Goal: Task Accomplishment & Management: Use online tool/utility

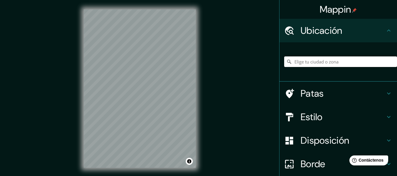
click at [296, 61] on input "Elige tu ciudad o zona" at bounding box center [340, 61] width 113 height 11
paste input "San [PERSON_NAME] Nro. [STREET_ADDRESS][PERSON_NAME][US_STATE] 021254"
click at [326, 63] on input "Mexicali, [GEOGRAPHIC_DATA][US_STATE], [GEOGRAPHIC_DATA]" at bounding box center [340, 61] width 113 height 11
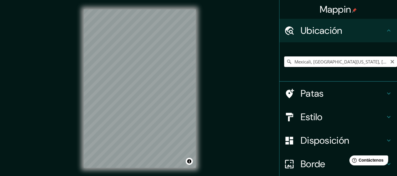
paste input "San [PERSON_NAME] Nro. [STREET_ADDRESS][PERSON_NAME][US_STATE] 021254"
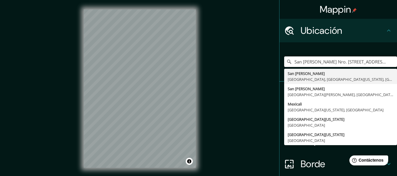
drag, startPoint x: 319, startPoint y: 59, endPoint x: 272, endPoint y: 59, distance: 47.3
click at [272, 59] on div "Mappin Ubicación San [PERSON_NAME] Nro. 69 [GEOGRAPHIC_DATA][PERSON_NAME], [GEO…" at bounding box center [198, 93] width 397 height 186
click at [315, 60] on input "San [PERSON_NAME] Nro. [STREET_ADDRESS][PERSON_NAME][US_STATE]" at bounding box center [340, 61] width 113 height 11
type input "[GEOGRAPHIC_DATA][PERSON_NAME], [GEOGRAPHIC_DATA], [GEOGRAPHIC_DATA][US_STATE],…"
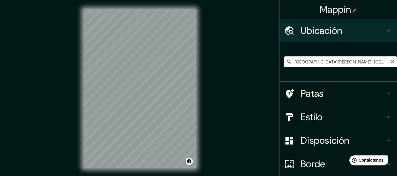
click at [338, 61] on input "[GEOGRAPHIC_DATA][PERSON_NAME], [GEOGRAPHIC_DATA], [GEOGRAPHIC_DATA][US_STATE],…" at bounding box center [340, 61] width 113 height 11
click at [379, 94] on h4 "Patas" at bounding box center [342, 93] width 85 height 12
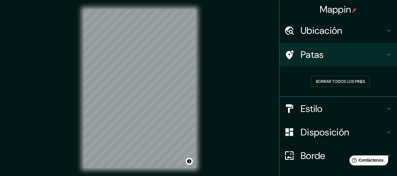
click at [386, 57] on icon at bounding box center [388, 54] width 7 height 7
click at [385, 108] on icon at bounding box center [388, 108] width 7 height 7
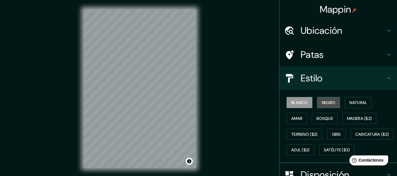
click at [326, 103] on font "Negro" at bounding box center [329, 102] width 14 height 5
